Goal: Check status: Check status

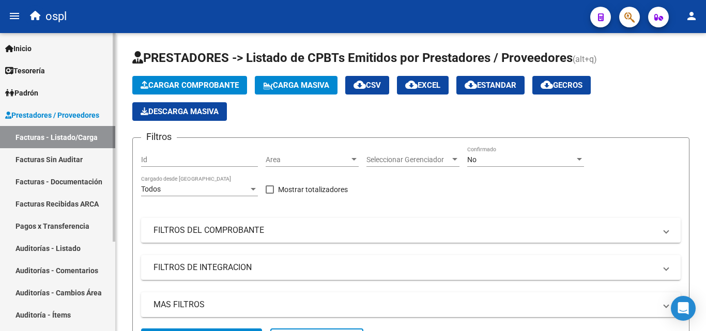
click at [82, 137] on link "Facturas - Listado/Carga" at bounding box center [57, 137] width 115 height 22
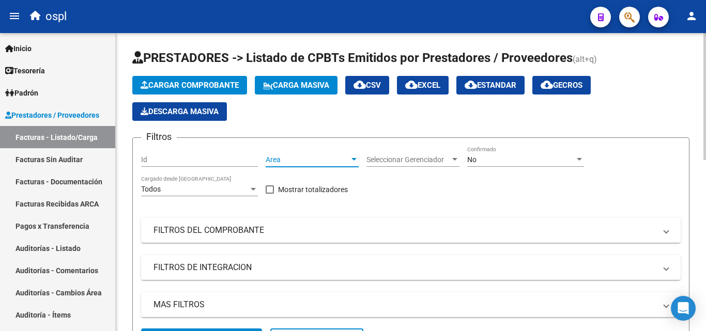
click at [299, 163] on span "Area" at bounding box center [308, 160] width 84 height 9
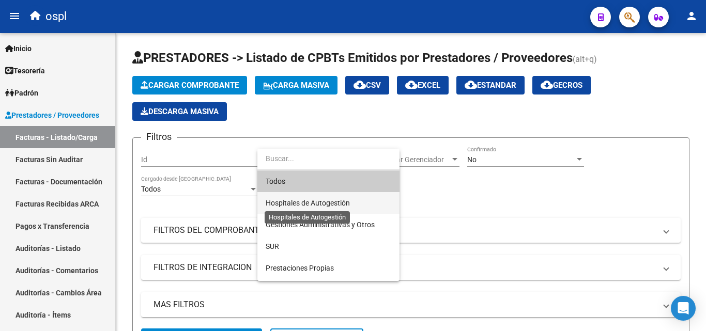
click at [308, 201] on span "Hospitales de Autogestión" at bounding box center [308, 203] width 84 height 8
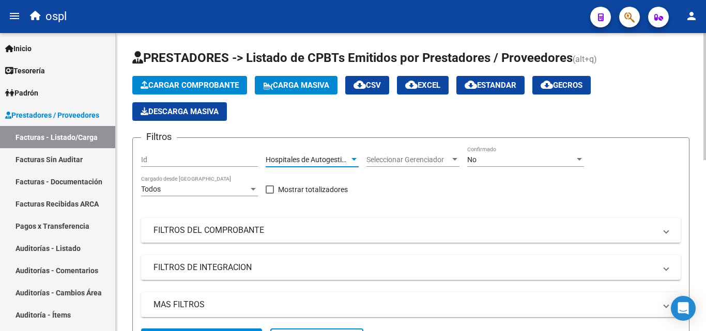
click at [254, 223] on mat-expansion-panel-header "FILTROS DEL COMPROBANTE" at bounding box center [410, 230] width 539 height 25
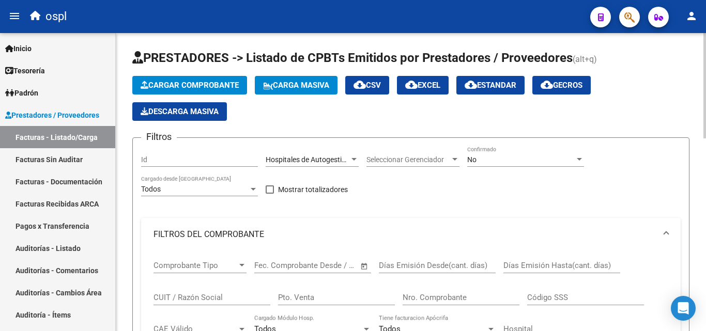
click at [441, 302] on div "Nro. Comprobante" at bounding box center [460, 294] width 117 height 22
click at [446, 293] on input "Nro. Comprobante" at bounding box center [460, 297] width 117 height 9
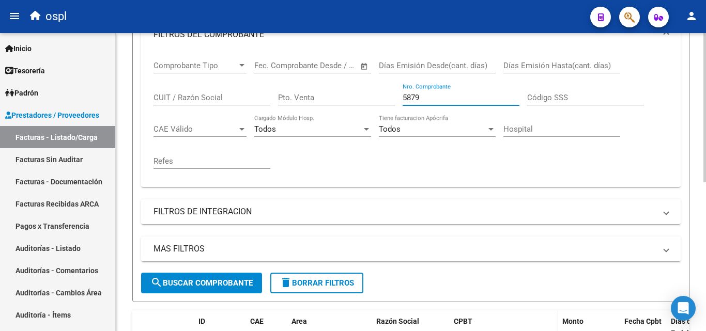
scroll to position [298, 0]
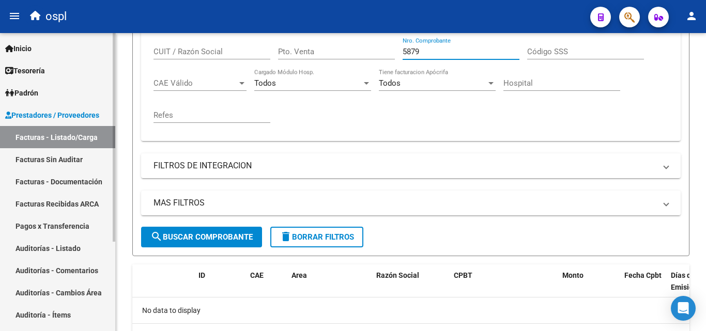
type input "5879"
click at [40, 154] on link "Facturas Sin Auditar" at bounding box center [57, 159] width 115 height 22
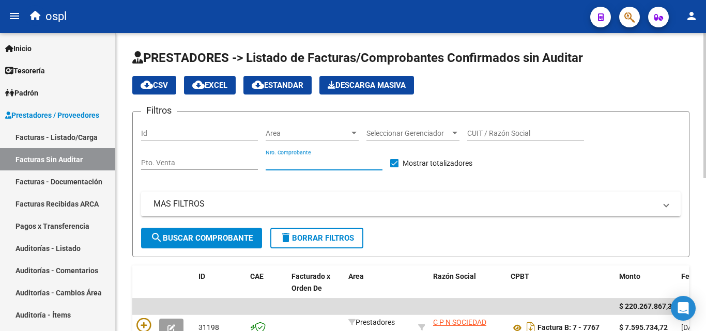
click at [300, 166] on input "Nro. Comprobante" at bounding box center [324, 163] width 117 height 9
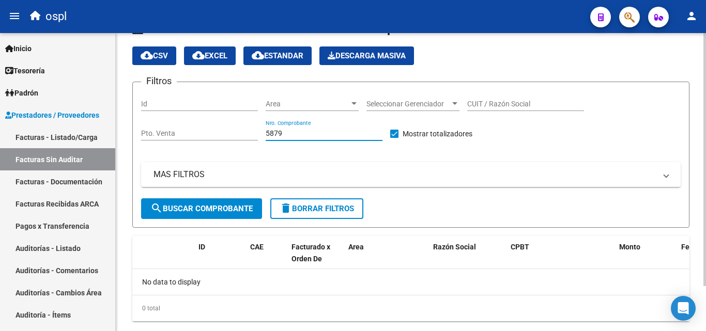
scroll to position [53, 0]
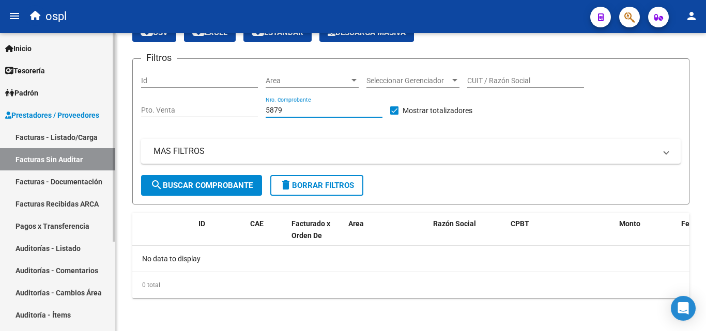
type input "5879"
click at [78, 137] on link "Facturas - Listado/Carga" at bounding box center [57, 137] width 115 height 22
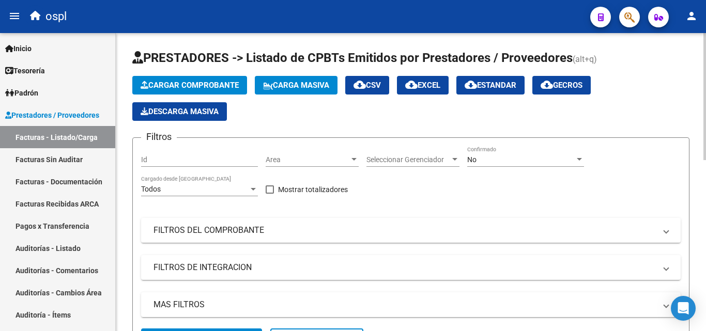
click at [478, 156] on div "No" at bounding box center [520, 160] width 107 height 9
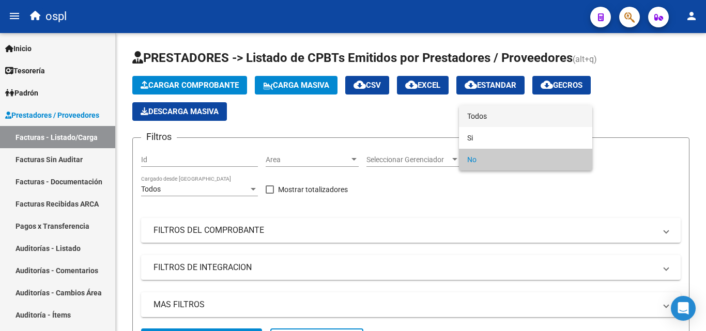
click at [480, 116] on span "Todos" at bounding box center [525, 116] width 117 height 22
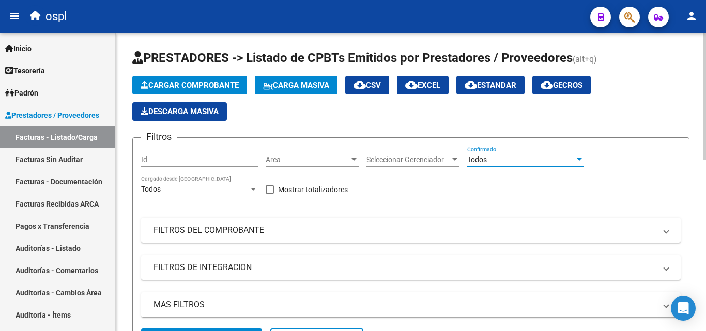
click at [316, 165] on div "Area Area" at bounding box center [312, 156] width 93 height 21
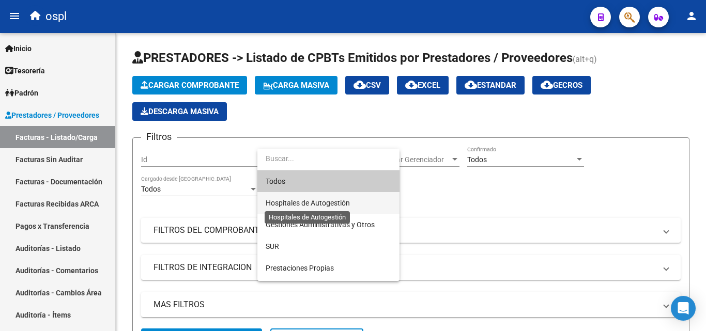
click at [327, 199] on span "Hospitales de Autogestión" at bounding box center [308, 203] width 84 height 8
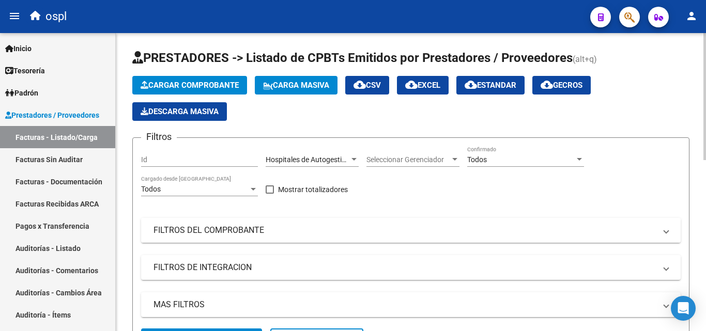
click at [388, 223] on mat-expansion-panel-header "FILTROS DEL COMPROBANTE" at bounding box center [410, 230] width 539 height 25
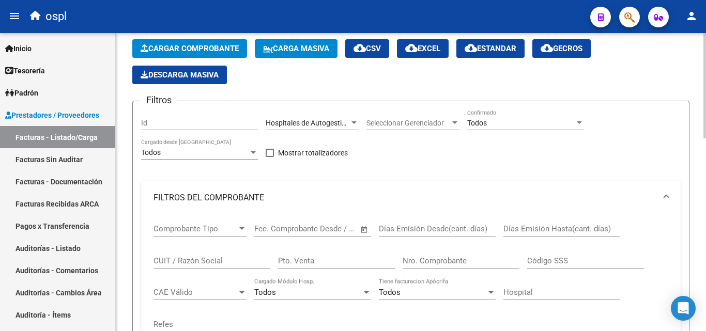
scroll to position [103, 0]
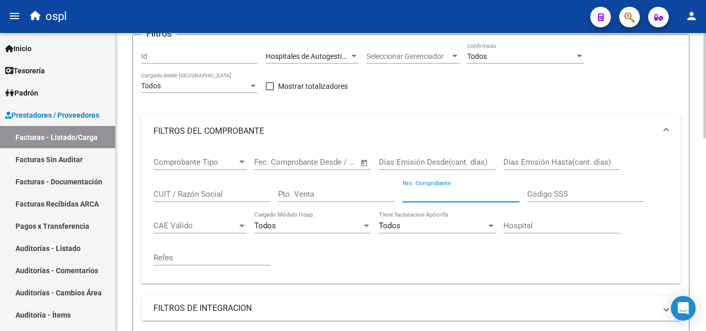
click at [448, 197] on input "Nro. Comprobante" at bounding box center [460, 194] width 117 height 9
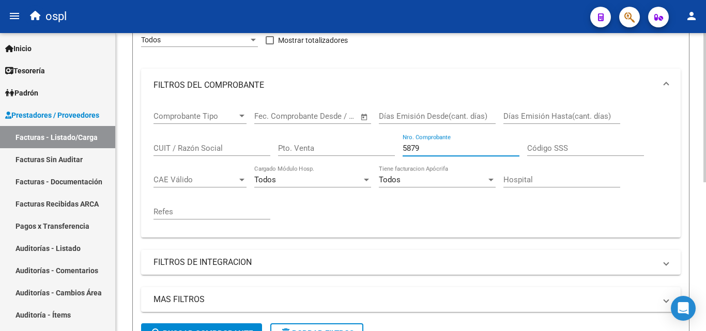
scroll to position [143, 0]
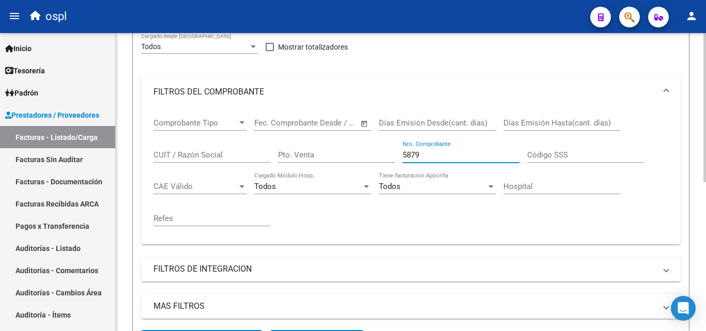
drag, startPoint x: 430, startPoint y: 155, endPoint x: 338, endPoint y: 143, distance: 93.3
click at [345, 147] on div "Comprobante Tipo Comprobante Tipo Fecha inicio – Fecha fin Fec. Comprobante Des…" at bounding box center [410, 172] width 515 height 128
type input "4690"
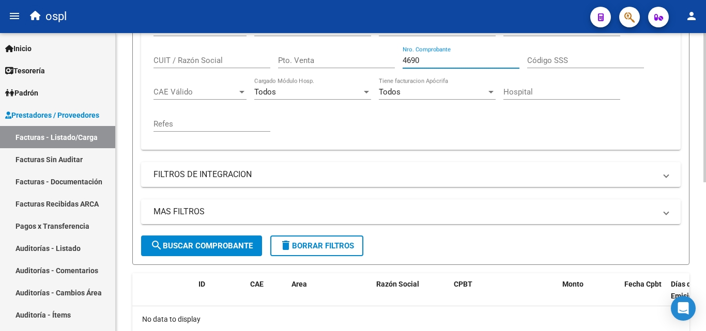
scroll to position [298, 0]
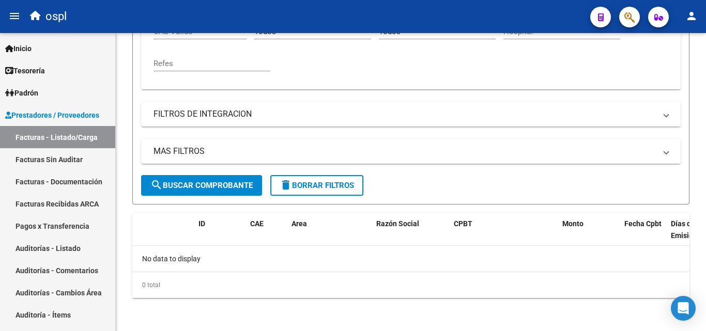
type input "4690"
